Goal: Task Accomplishment & Management: Manage account settings

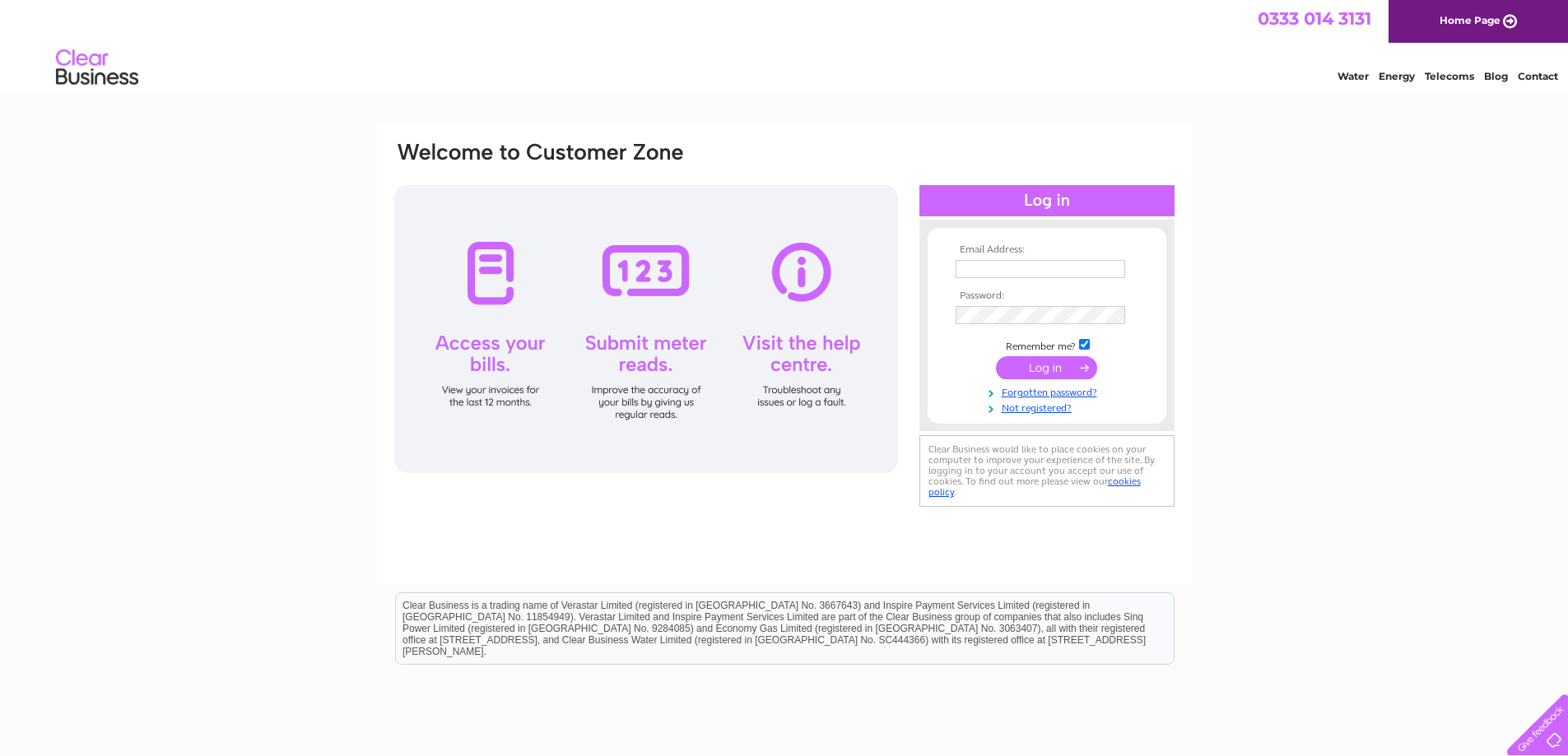
type input "a.hansen@thehansencompany.co.uk"
click at [1043, 368] on input "submit" at bounding box center [1046, 367] width 101 height 23
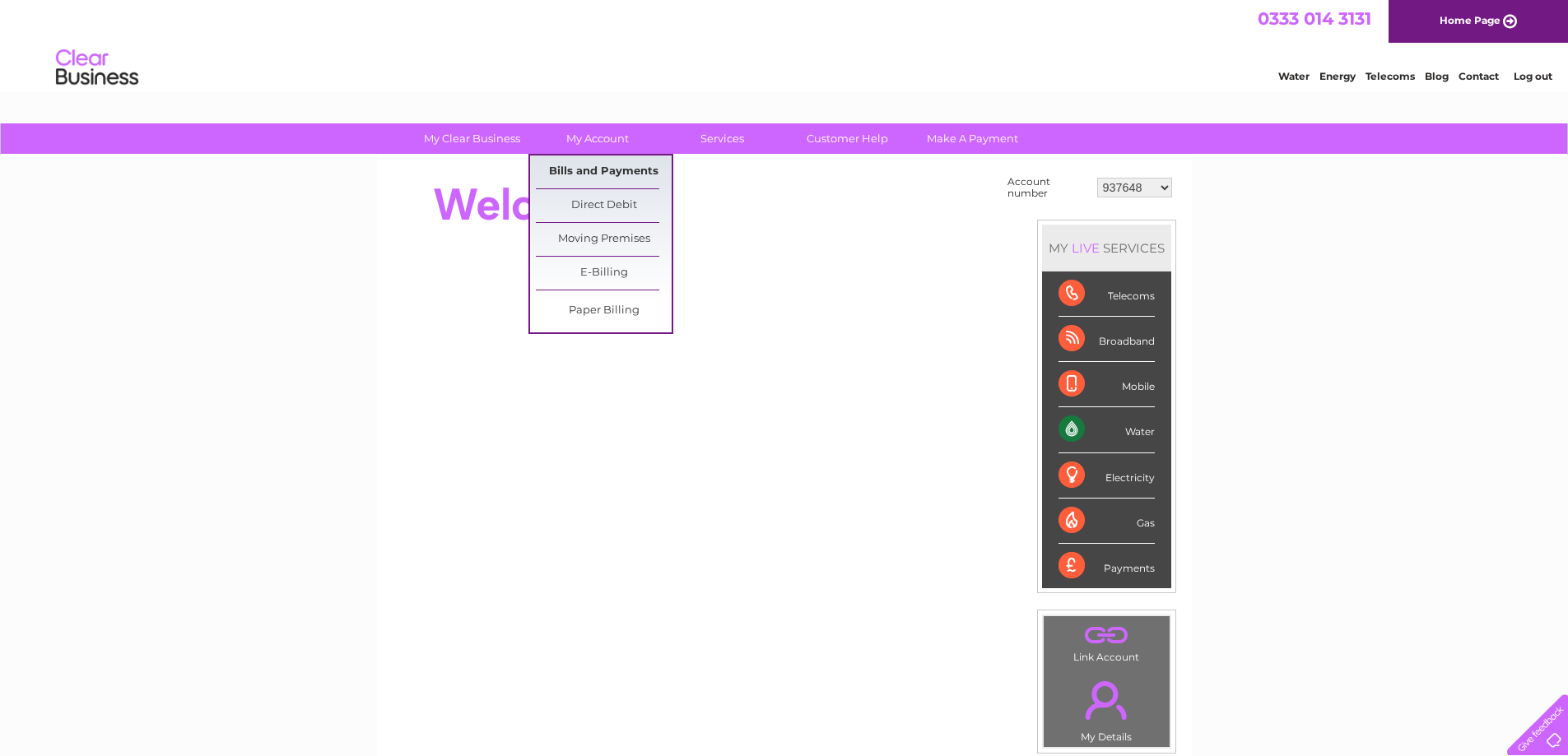
click at [614, 168] on link "Bills and Payments" at bounding box center [604, 171] width 136 height 33
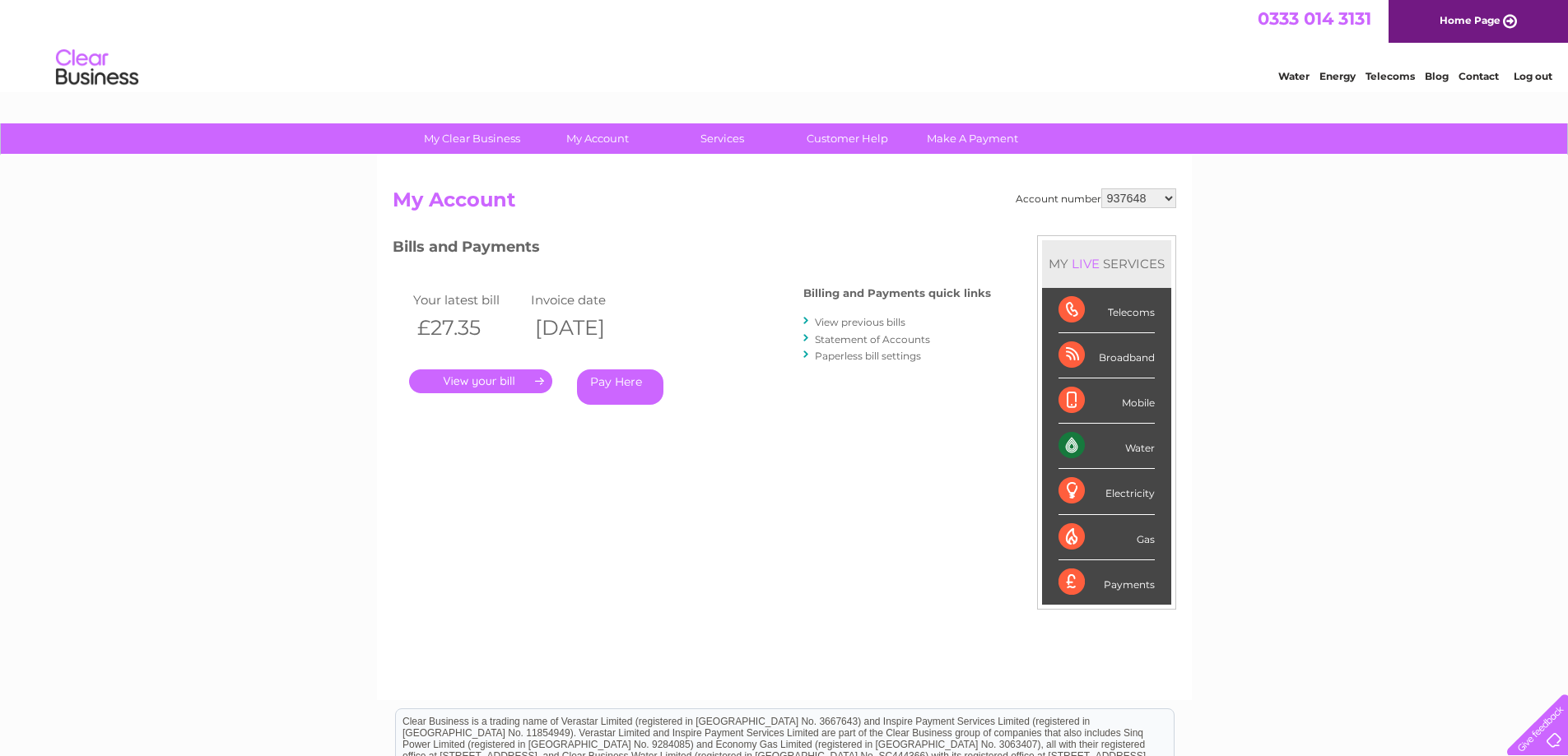
click at [510, 383] on link "." at bounding box center [481, 381] width 143 height 24
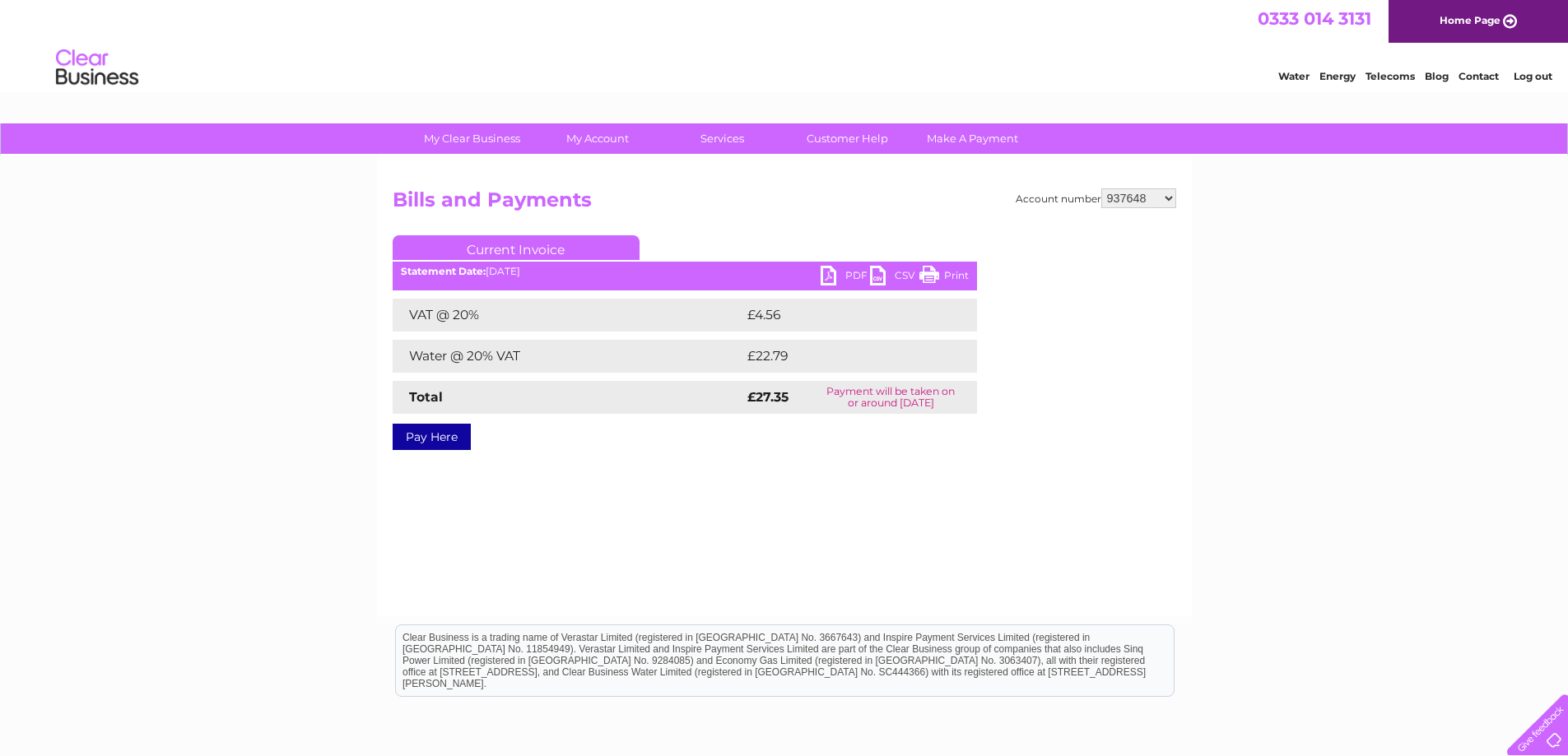
click at [1161, 198] on select "937648 1112482 30300760" at bounding box center [1138, 198] width 75 height 20
select select "1112482"
click at [1101, 188] on select "937648 1112482 30300760" at bounding box center [1138, 198] width 75 height 20
